Goal: Information Seeking & Learning: Check status

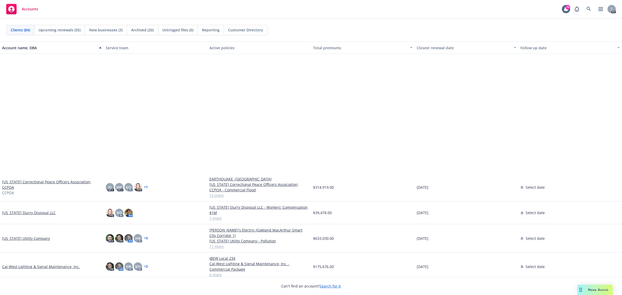
scroll to position [291, 0]
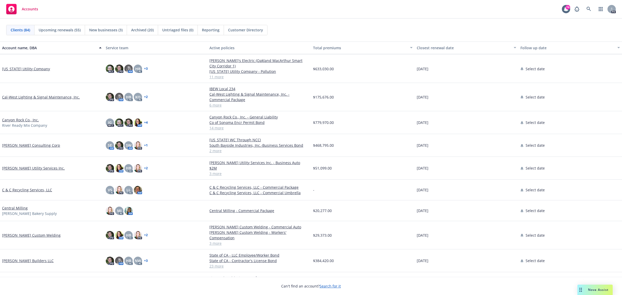
click at [19, 142] on link "Carson Consulting Corp" at bounding box center [31, 144] width 58 height 5
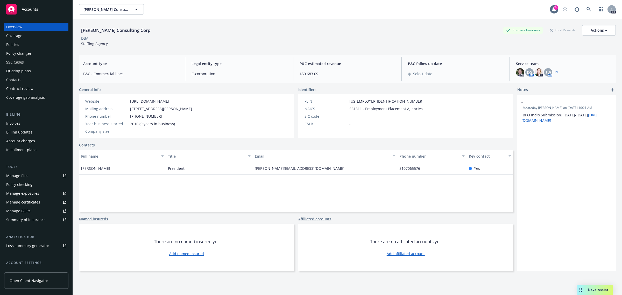
click at [15, 42] on div "Policies" at bounding box center [12, 44] width 13 height 8
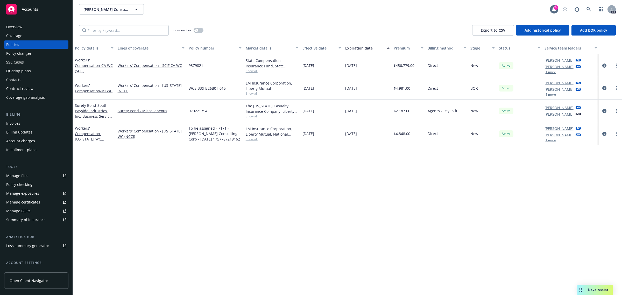
click at [30, 7] on span "Accounts" at bounding box center [30, 9] width 16 height 4
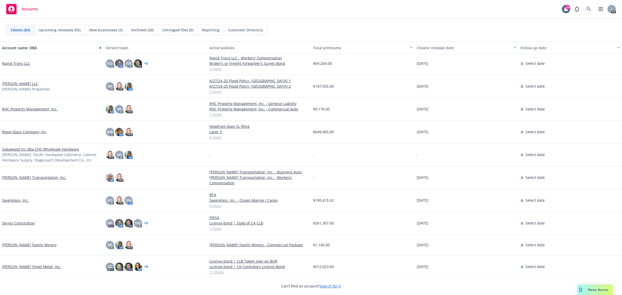
scroll to position [1230, 0]
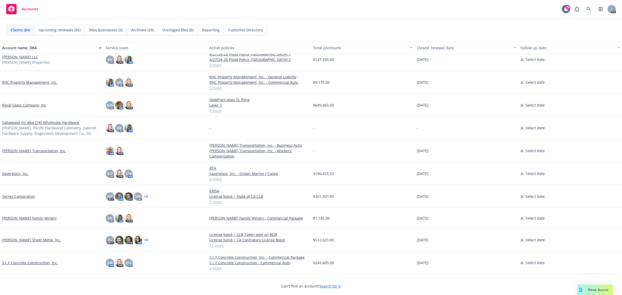
click at [18, 260] on link "S L F Concrete Construction, Inc." at bounding box center [30, 262] width 56 height 5
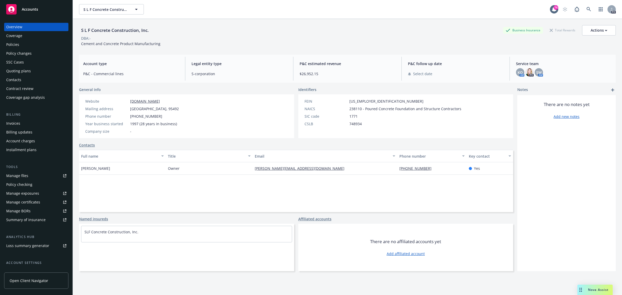
click at [12, 41] on div "Policies" at bounding box center [12, 44] width 13 height 8
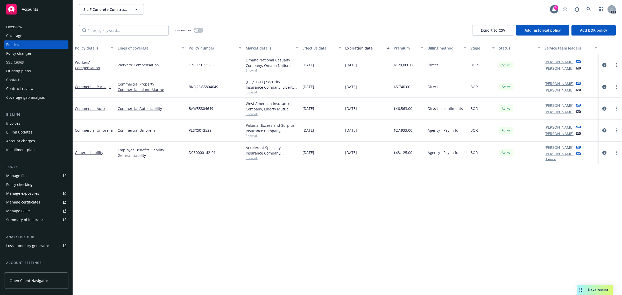
click at [30, 8] on span "Accounts" at bounding box center [30, 9] width 16 height 4
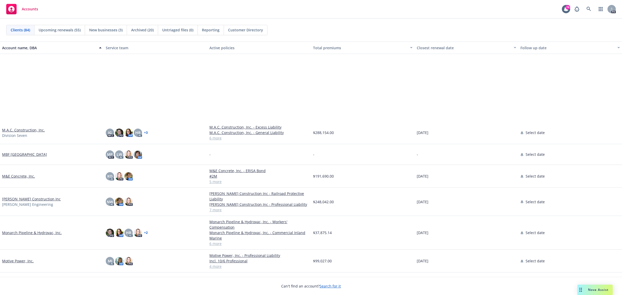
scroll to position [1004, 0]
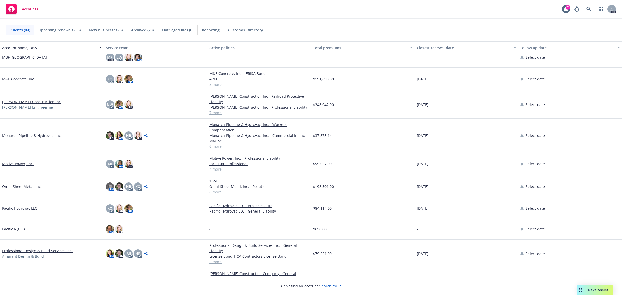
click at [26, 135] on link "Monarch Pipeline & Hydrovac, Inc." at bounding box center [32, 135] width 60 height 5
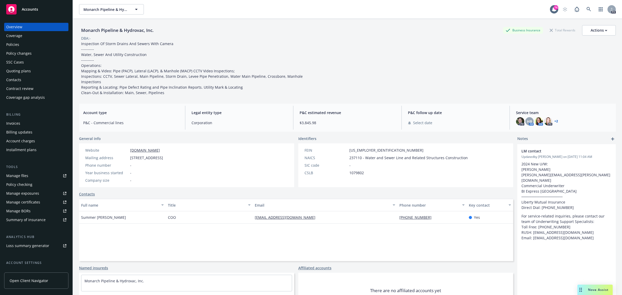
click at [25, 41] on div "Policies" at bounding box center [36, 44] width 60 height 8
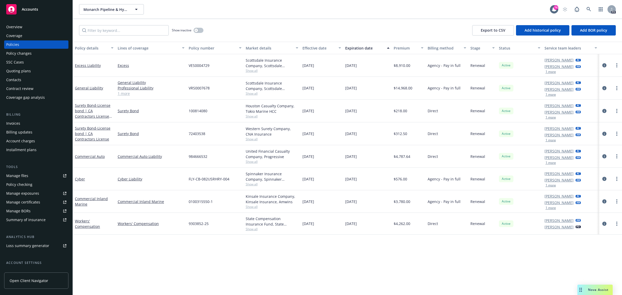
click at [25, 11] on span "Accounts" at bounding box center [30, 9] width 16 height 4
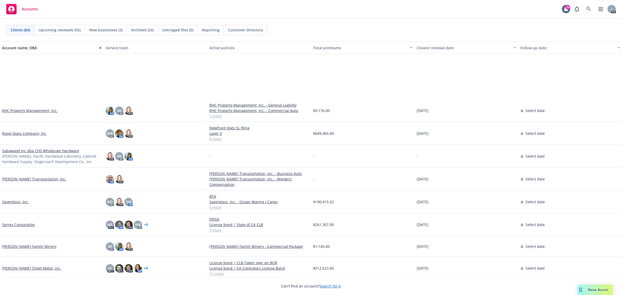
scroll to position [1327, 0]
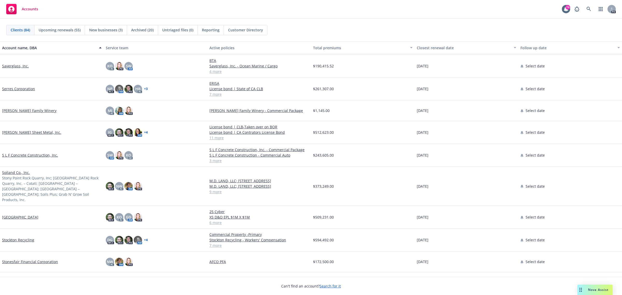
click at [16, 154] on link "S L F Concrete Construction, Inc." at bounding box center [30, 154] width 56 height 5
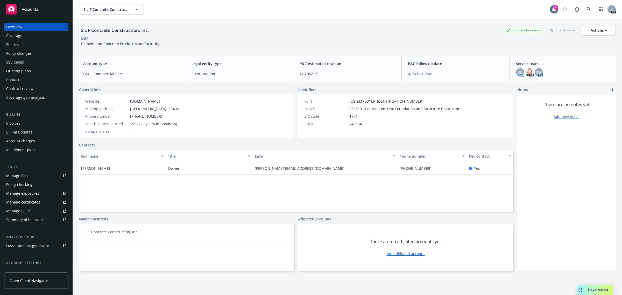
click at [16, 71] on div "Quoting plans" at bounding box center [18, 71] width 25 height 8
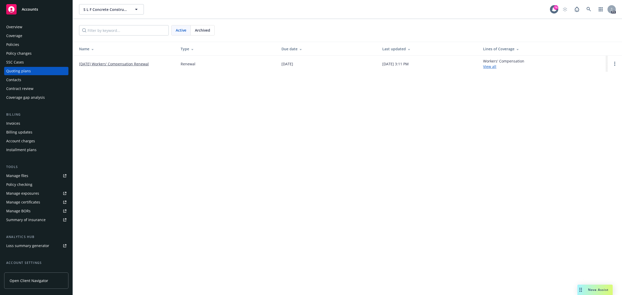
click at [127, 64] on link "10/01/25 Workers' Compensation Renewal" at bounding box center [114, 63] width 70 height 5
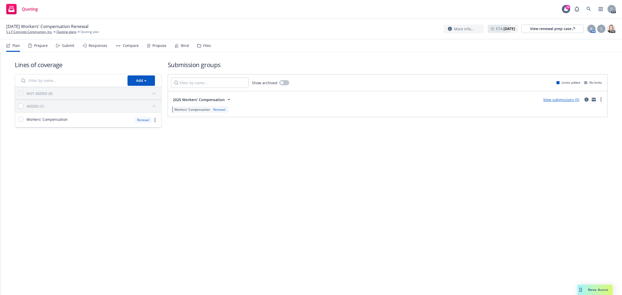
click at [557, 100] on link "View submissions (5)" at bounding box center [561, 99] width 36 height 5
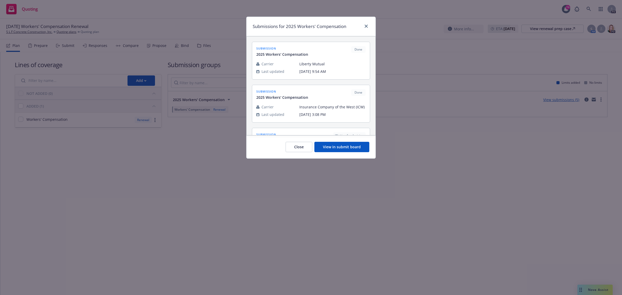
click at [337, 147] on button "View in submit board" at bounding box center [341, 147] width 55 height 10
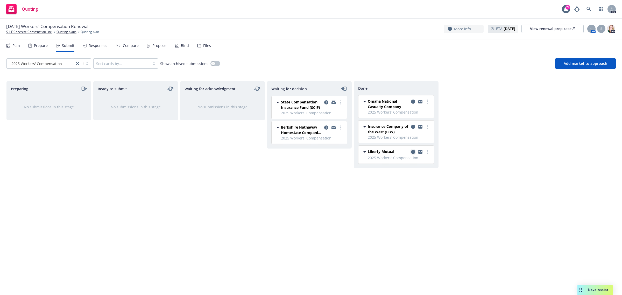
click at [414, 151] on icon "copy logging email" at bounding box center [413, 152] width 4 height 4
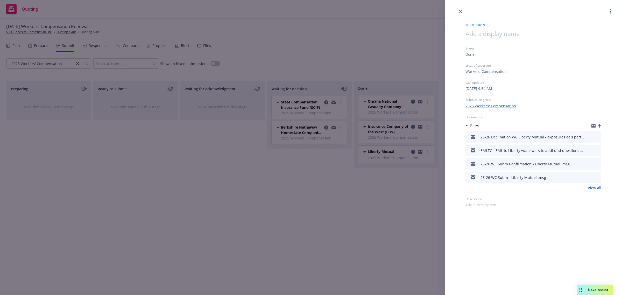
click at [588, 164] on icon "download file" at bounding box center [587, 163] width 4 height 4
click at [596, 187] on link "View all" at bounding box center [593, 187] width 13 height 5
click at [459, 11] on icon "close" at bounding box center [459, 11] width 3 height 3
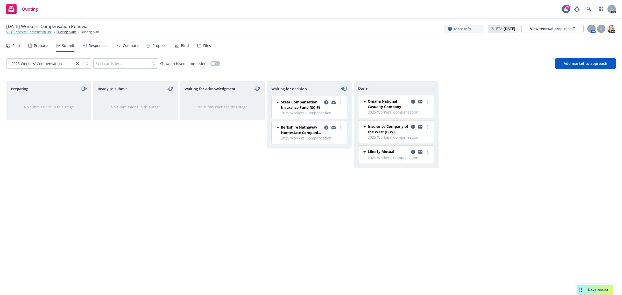
click at [34, 32] on link "S L F Concrete Construction, Inc." at bounding box center [29, 32] width 46 height 5
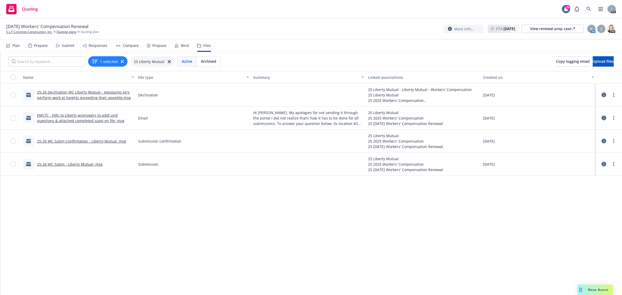
click at [47, 164] on link "25-26 WC Subm - Liberty Mutual .msg" at bounding box center [70, 164] width 66 height 5
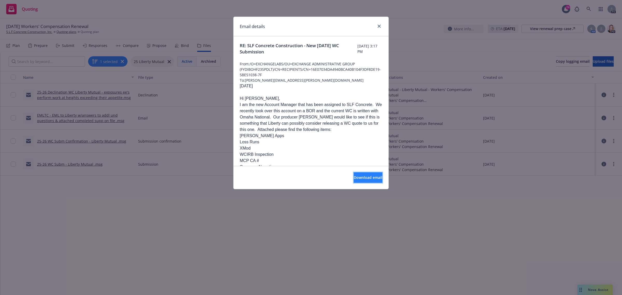
click at [354, 177] on span "Download email" at bounding box center [368, 177] width 28 height 5
drag, startPoint x: 377, startPoint y: 26, endPoint x: 378, endPoint y: 9, distance: 16.6
click at [377, 26] on link "close" at bounding box center [379, 26] width 6 height 6
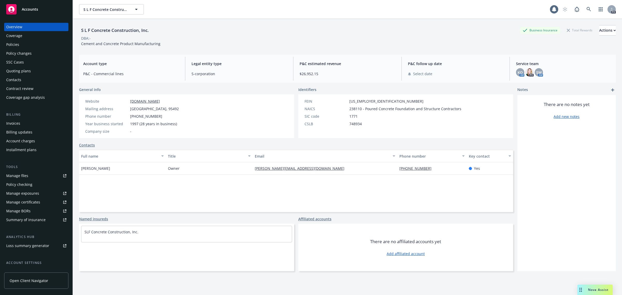
click at [25, 8] on span "Accounts" at bounding box center [30, 9] width 16 height 4
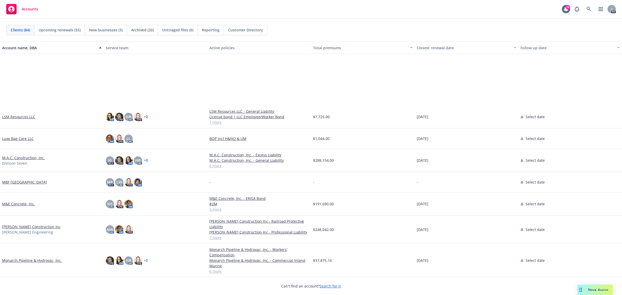
scroll to position [1004, 0]
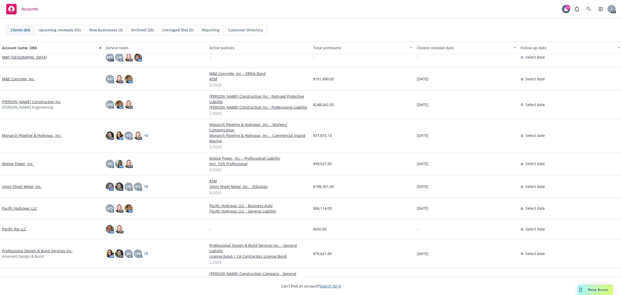
click at [37, 134] on link "Monarch Pipeline & Hydrovac, Inc." at bounding box center [32, 135] width 60 height 5
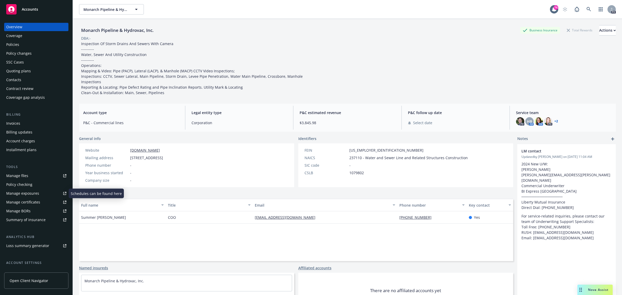
click at [20, 200] on div "Manage certificates" at bounding box center [23, 202] width 34 height 8
click at [27, 10] on span "Accounts" at bounding box center [30, 9] width 16 height 4
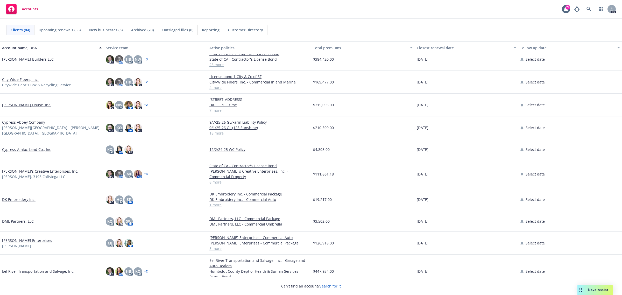
scroll to position [518, 0]
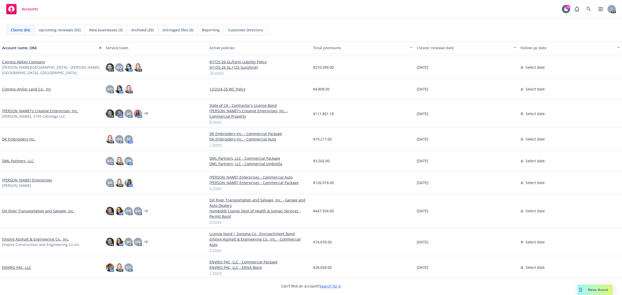
click at [21, 177] on link "Doughty Enterprises" at bounding box center [27, 179] width 50 height 5
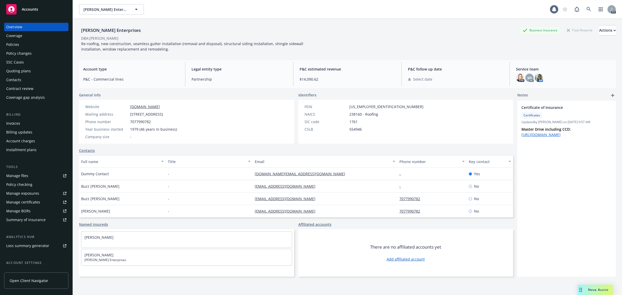
click at [18, 44] on div "Policies" at bounding box center [12, 44] width 13 height 8
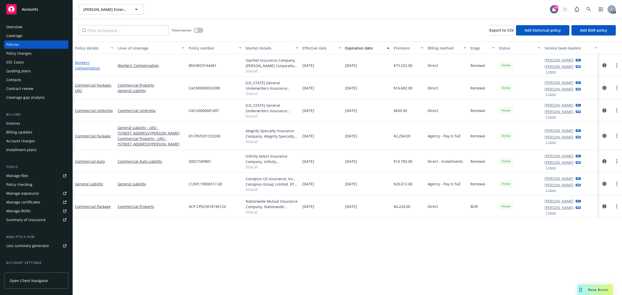
click at [82, 62] on link "Workers' Compensation" at bounding box center [87, 65] width 25 height 10
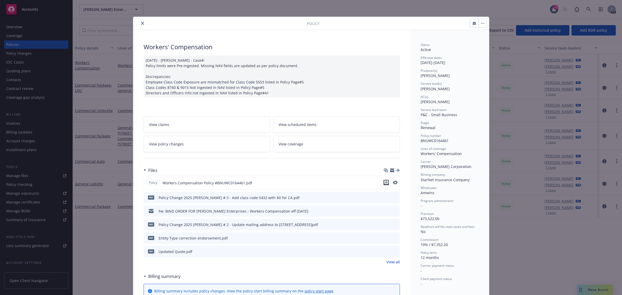
click at [384, 183] on icon "download file" at bounding box center [385, 181] width 3 height 3
click at [141, 24] on icon "close" at bounding box center [142, 23] width 3 height 3
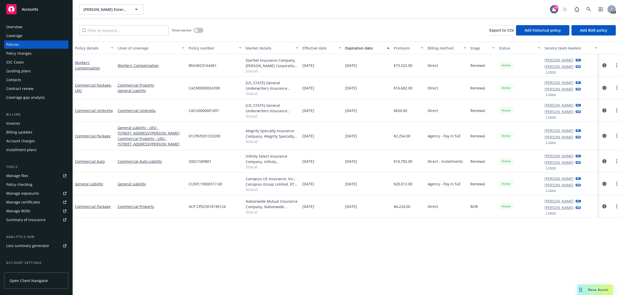
click at [37, 10] on span "Accounts" at bounding box center [30, 9] width 16 height 4
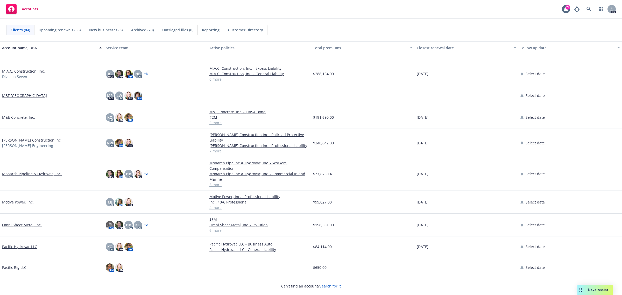
scroll to position [1004, 0]
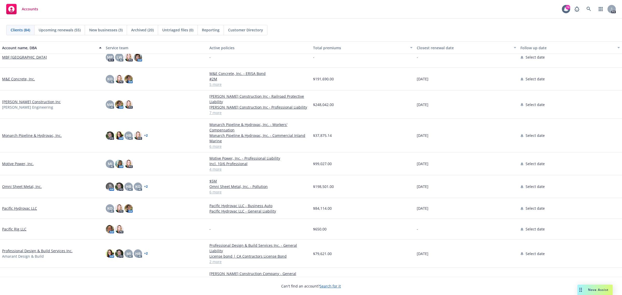
click at [17, 78] on link "M&E Concrete, Inc." at bounding box center [18, 78] width 33 height 5
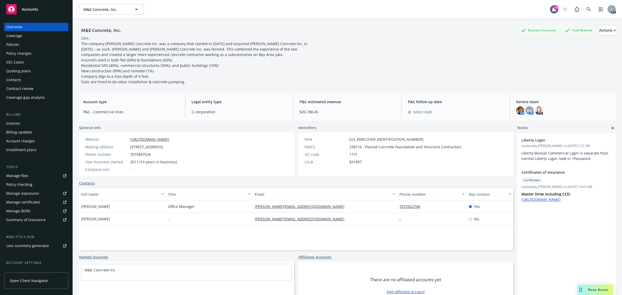
click at [15, 44] on div "Policies" at bounding box center [12, 44] width 13 height 8
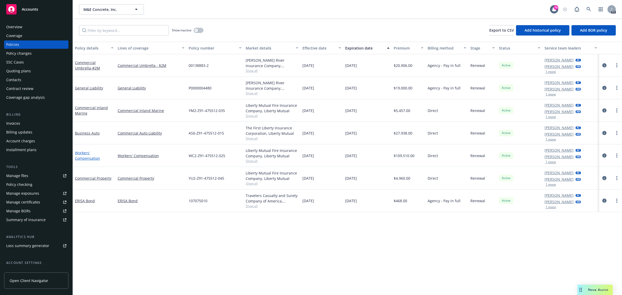
click at [84, 153] on link "Workers' Compensation" at bounding box center [87, 155] width 25 height 10
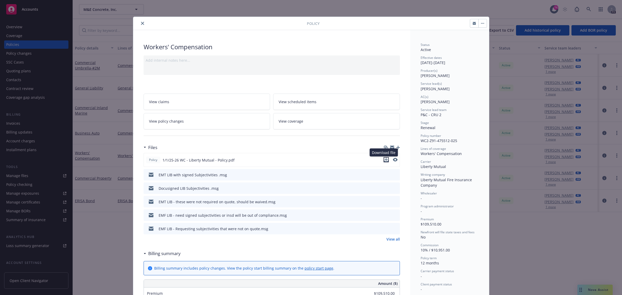
click at [384, 159] on icon "download file" at bounding box center [386, 159] width 4 height 4
click at [139, 23] on button "close" at bounding box center [142, 23] width 6 height 6
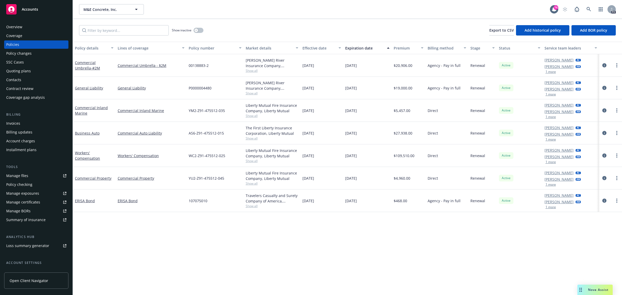
click at [28, 9] on span "Accounts" at bounding box center [30, 9] width 16 height 4
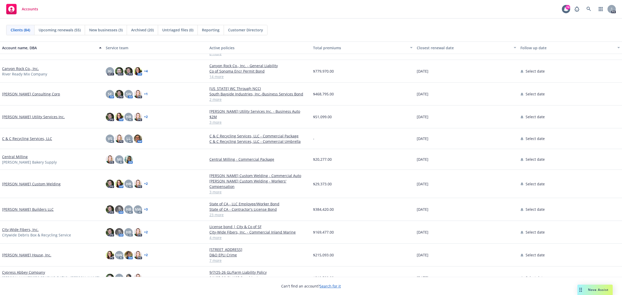
scroll to position [356, 0]
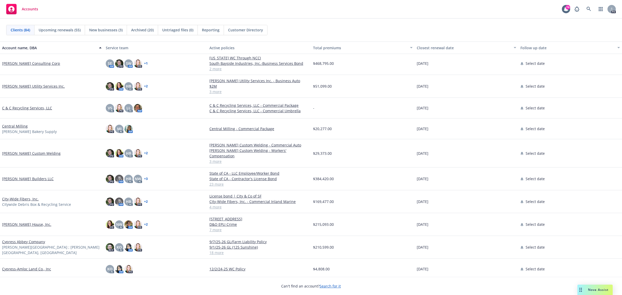
click at [16, 221] on link "Clausen House, Inc." at bounding box center [26, 223] width 49 height 5
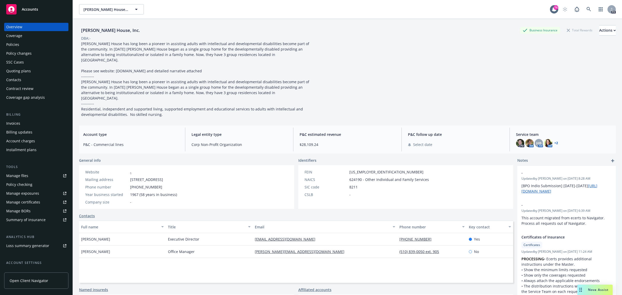
click at [15, 45] on div "Policies" at bounding box center [12, 44] width 13 height 8
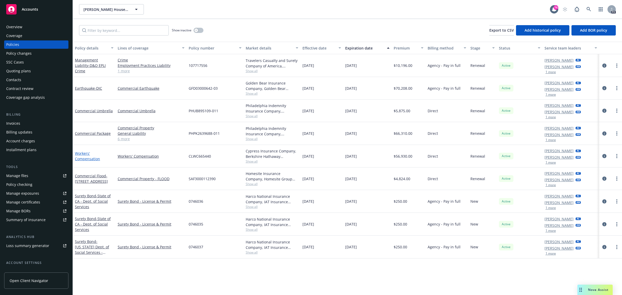
click at [81, 154] on link "Workers' Compensation" at bounding box center [87, 156] width 25 height 10
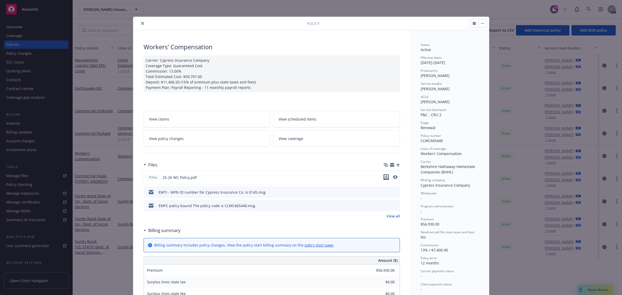
click at [385, 177] on icon "download file" at bounding box center [386, 177] width 4 height 4
click at [141, 23] on icon "close" at bounding box center [142, 23] width 3 height 3
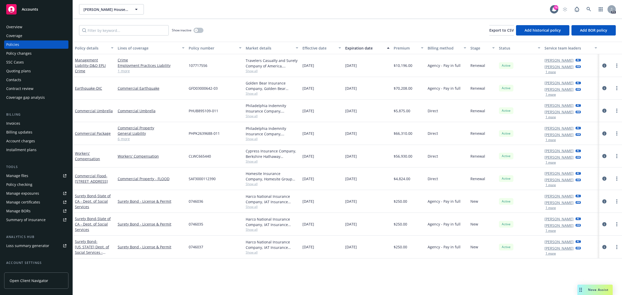
click at [35, 10] on span "Accounts" at bounding box center [30, 9] width 16 height 4
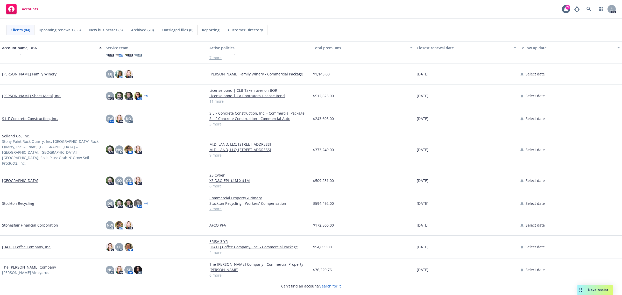
scroll to position [1518, 0]
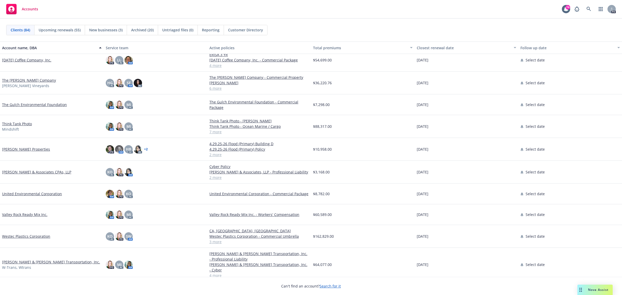
click at [23, 60] on link "Thanksgiving Coffee Company, Inc." at bounding box center [26, 59] width 49 height 5
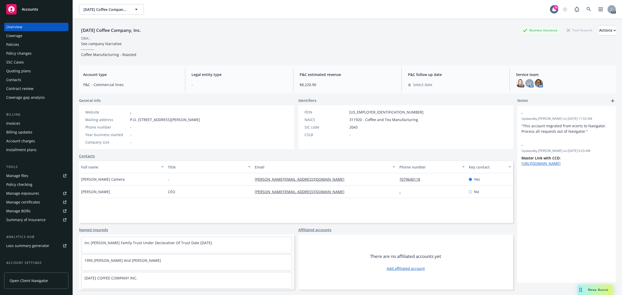
click at [16, 44] on div "Policies" at bounding box center [12, 44] width 13 height 8
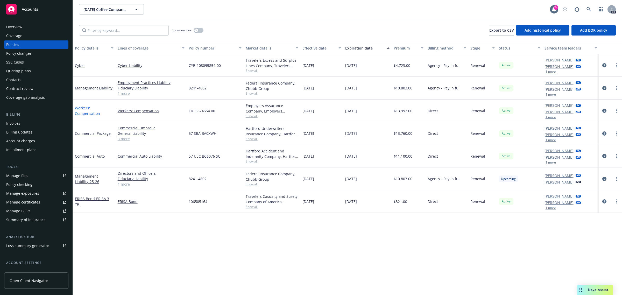
click at [84, 108] on link "Workers' Compensation" at bounding box center [87, 110] width 25 height 10
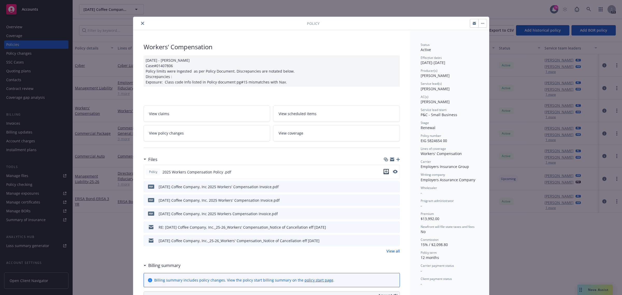
click at [384, 171] on icon "download file" at bounding box center [385, 170] width 3 height 3
click at [141, 23] on icon "close" at bounding box center [142, 23] width 3 height 3
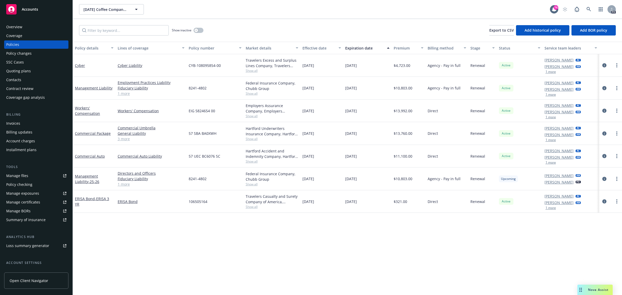
click at [27, 7] on span "Accounts" at bounding box center [30, 9] width 16 height 4
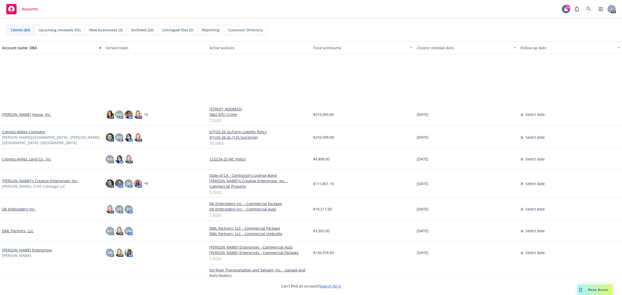
scroll to position [518, 0]
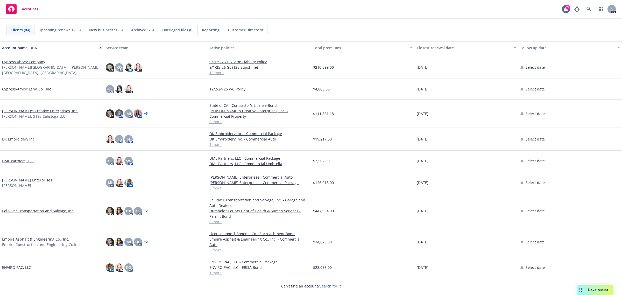
click at [19, 108] on link "Dan's Creative Enterprises, Inc." at bounding box center [40, 110] width 76 height 5
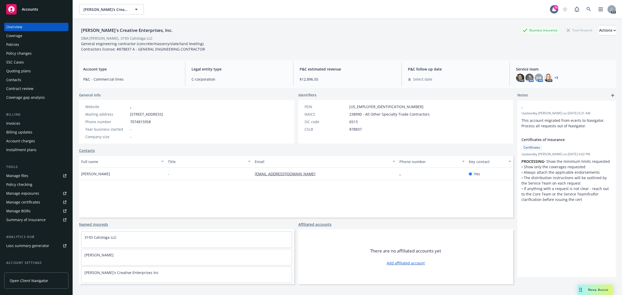
click at [16, 45] on div "Policies" at bounding box center [12, 44] width 13 height 8
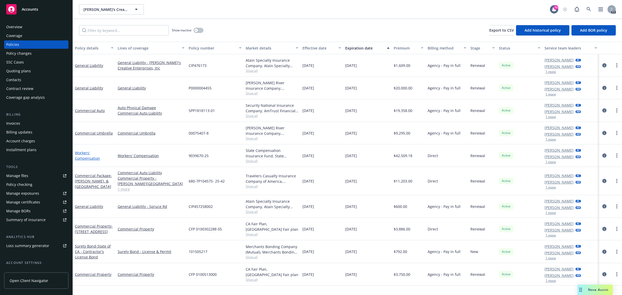
click at [80, 159] on link "Workers' Compensation" at bounding box center [87, 155] width 25 height 10
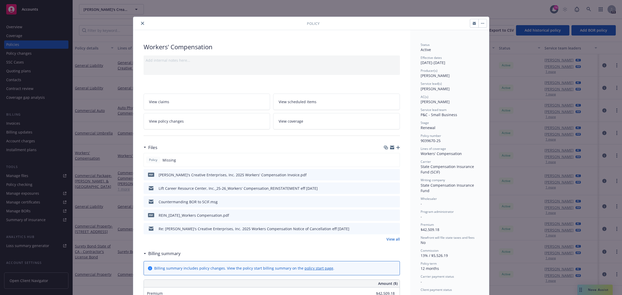
click at [141, 22] on icon "close" at bounding box center [142, 23] width 3 height 3
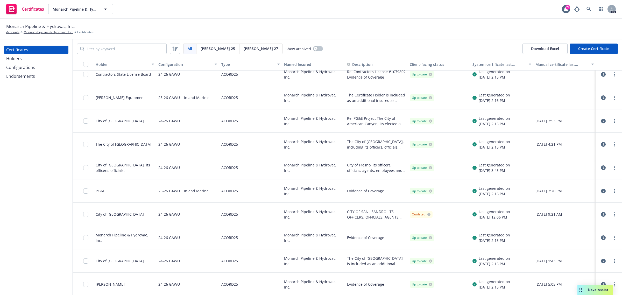
scroll to position [55, 0]
